Goal: Navigation & Orientation: Find specific page/section

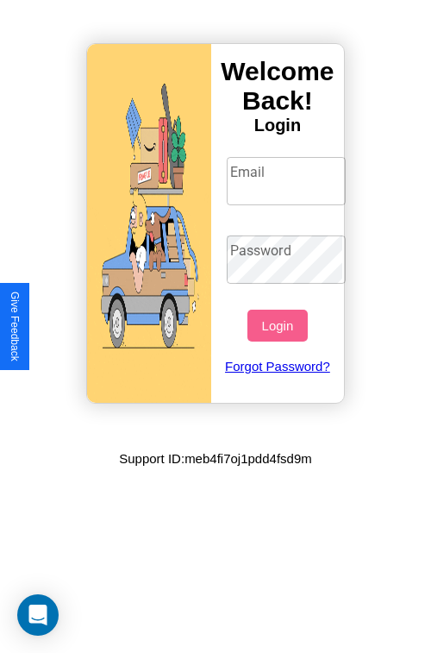
click at [288, 180] on input "Email" at bounding box center [287, 181] width 120 height 48
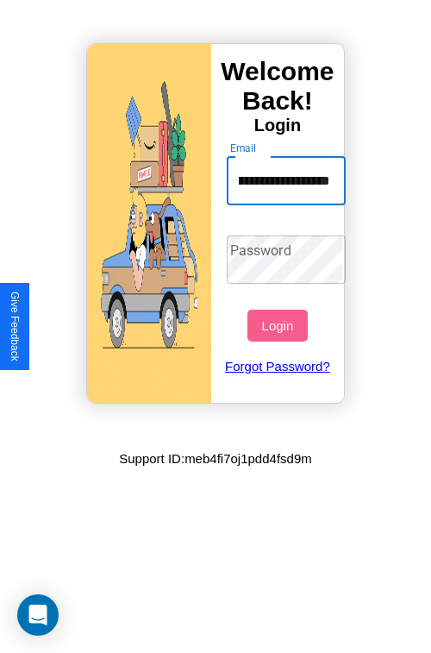
scroll to position [0, 112]
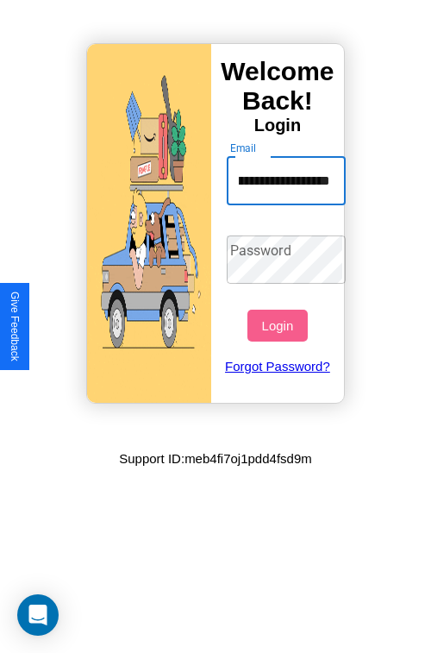
type input "**********"
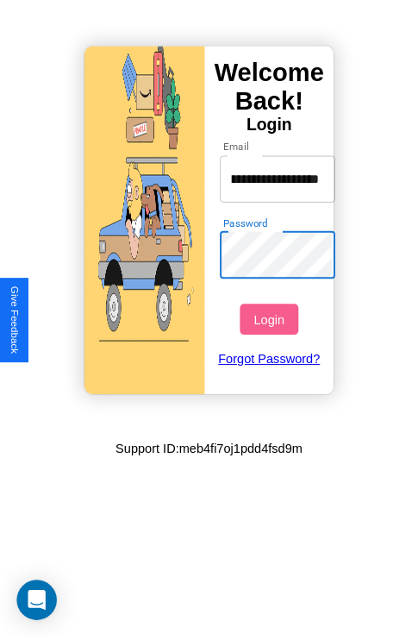
scroll to position [0, 0]
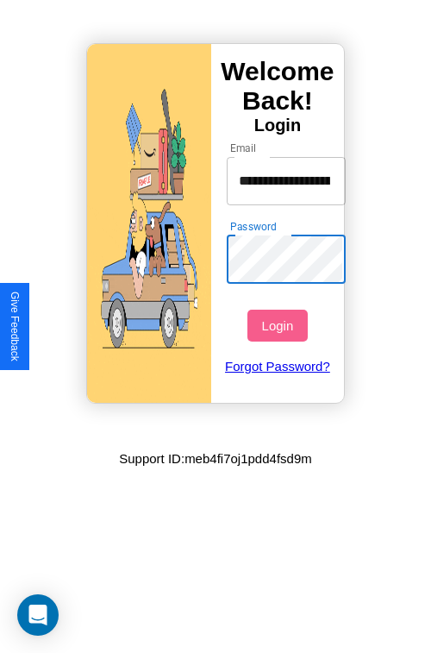
click at [279, 325] on button "Login" at bounding box center [276, 326] width 59 height 32
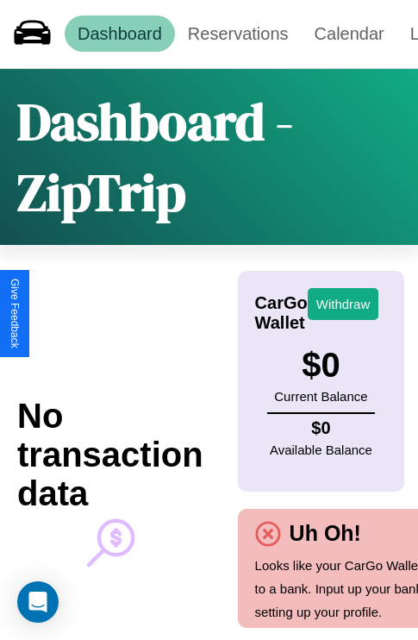
scroll to position [54, 122]
